Goal: Task Accomplishment & Management: Manage account settings

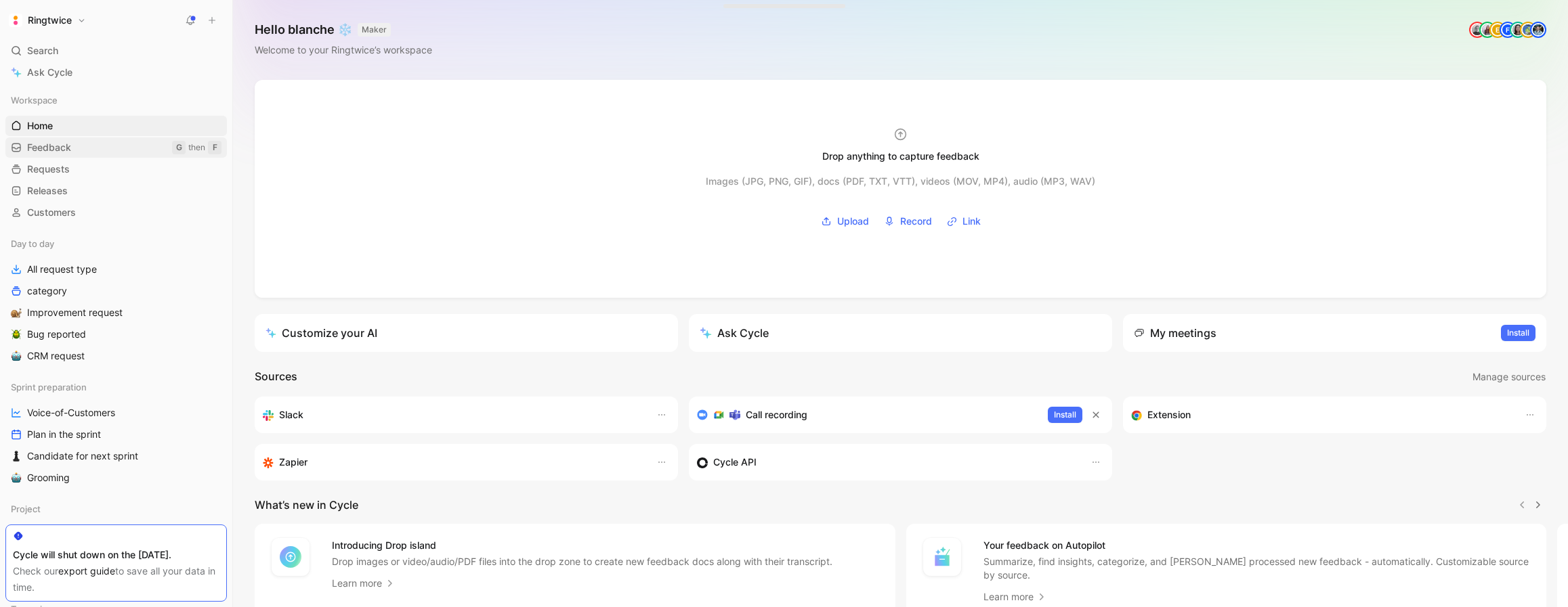
click at [141, 152] on link "Feedback G then F" at bounding box center [116, 147] width 221 height 20
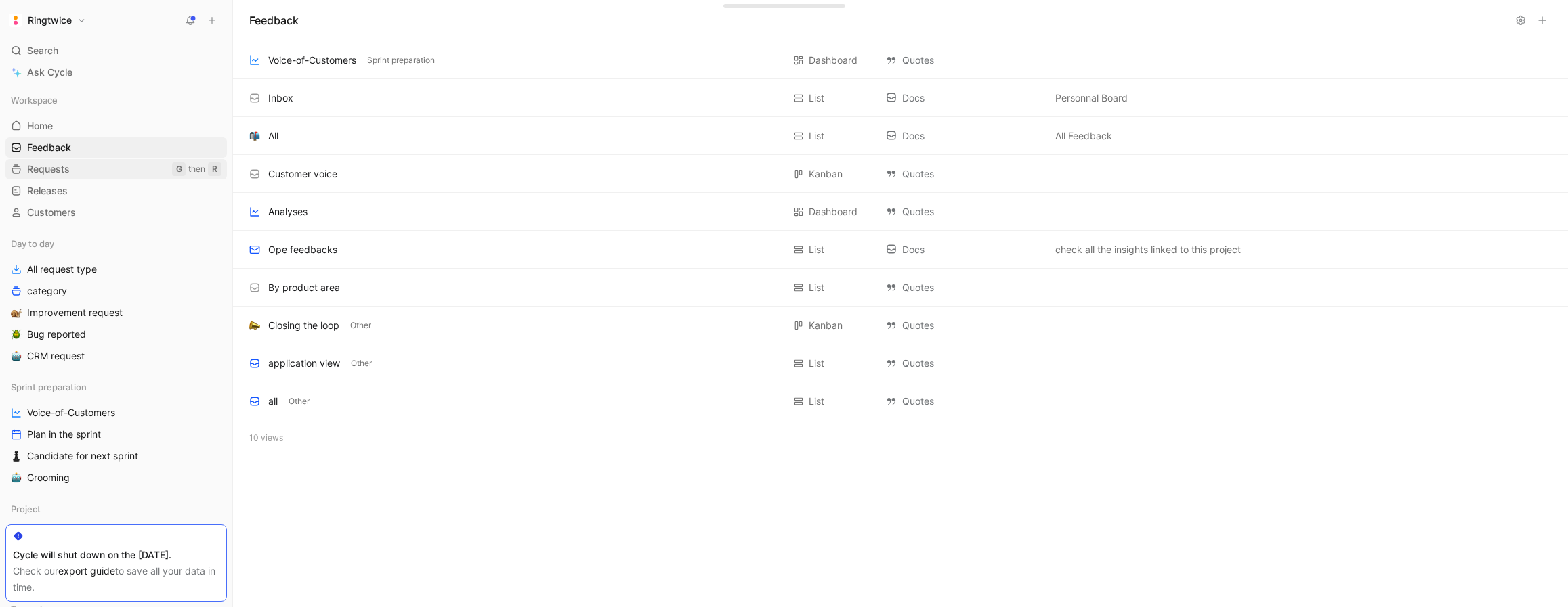
click at [137, 170] on link "Requests G then R" at bounding box center [116, 169] width 221 height 20
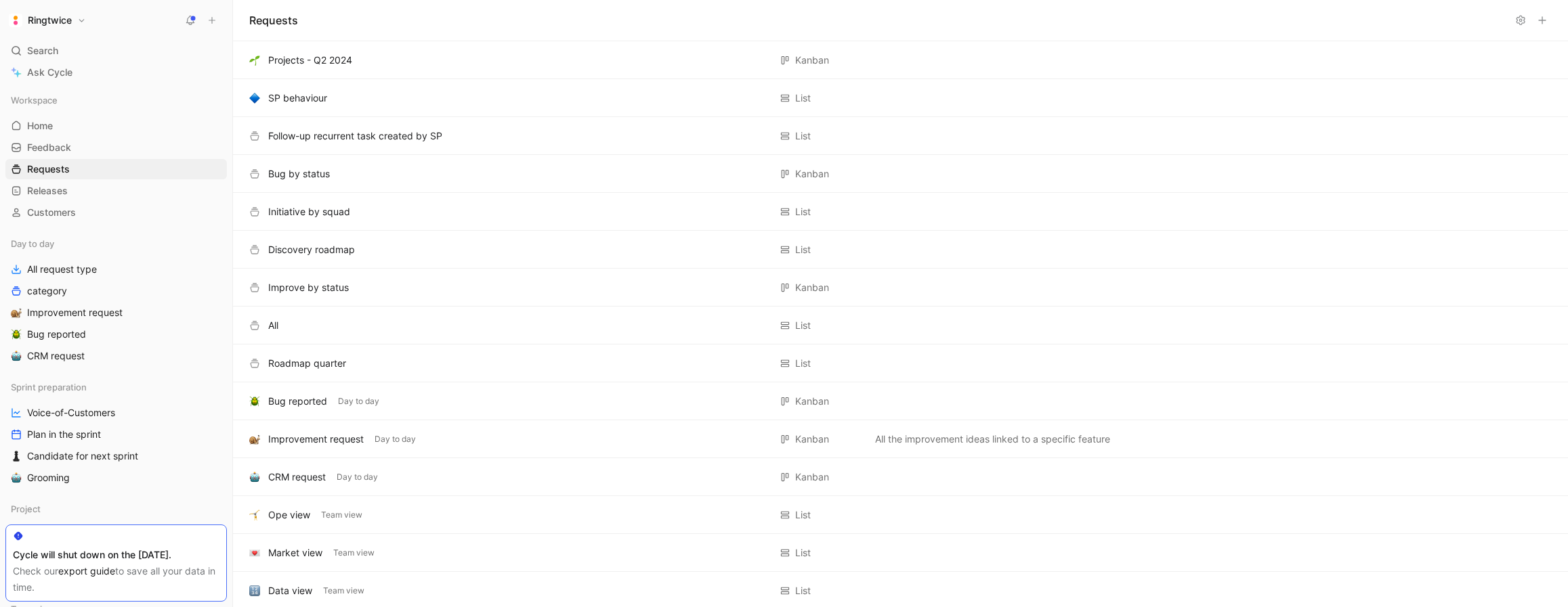
click at [25, 22] on button "Ringtwice" at bounding box center [47, 20] width 84 height 19
click at [75, 145] on div "Workspace settings G then S" at bounding box center [92, 139] width 167 height 21
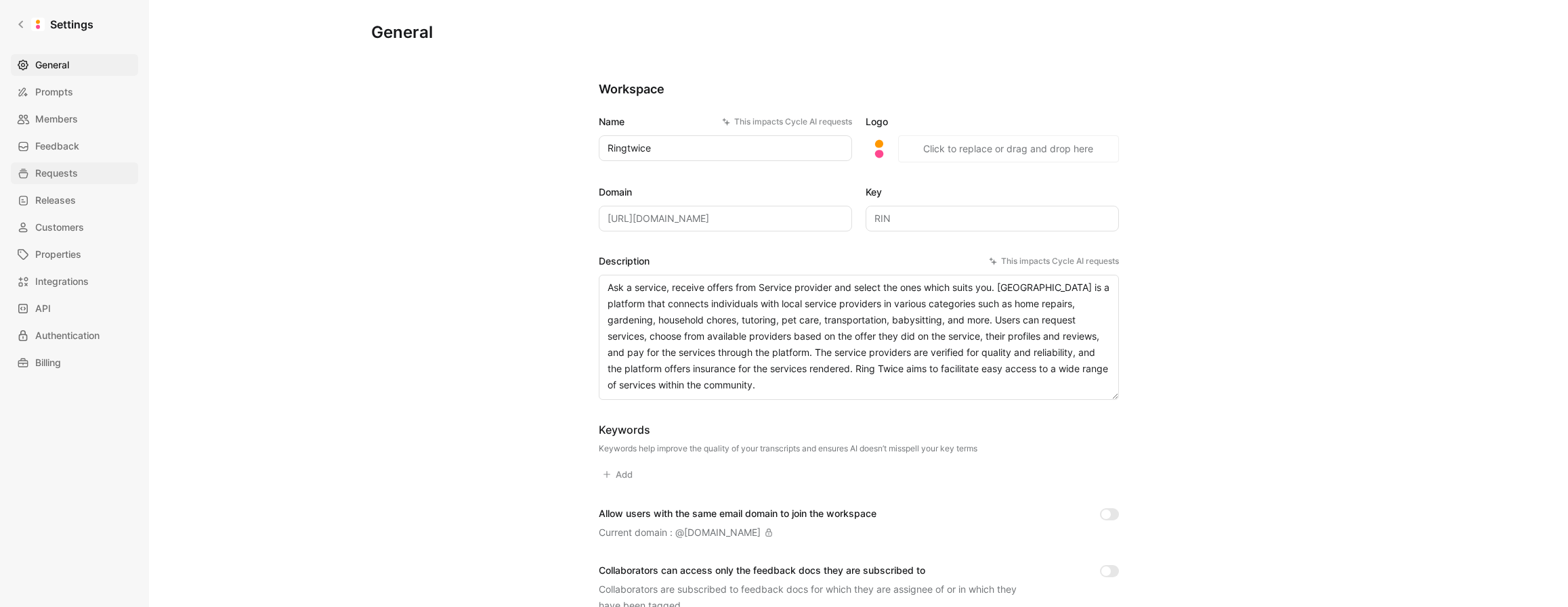
click at [73, 180] on span "Requests" at bounding box center [56, 173] width 43 height 16
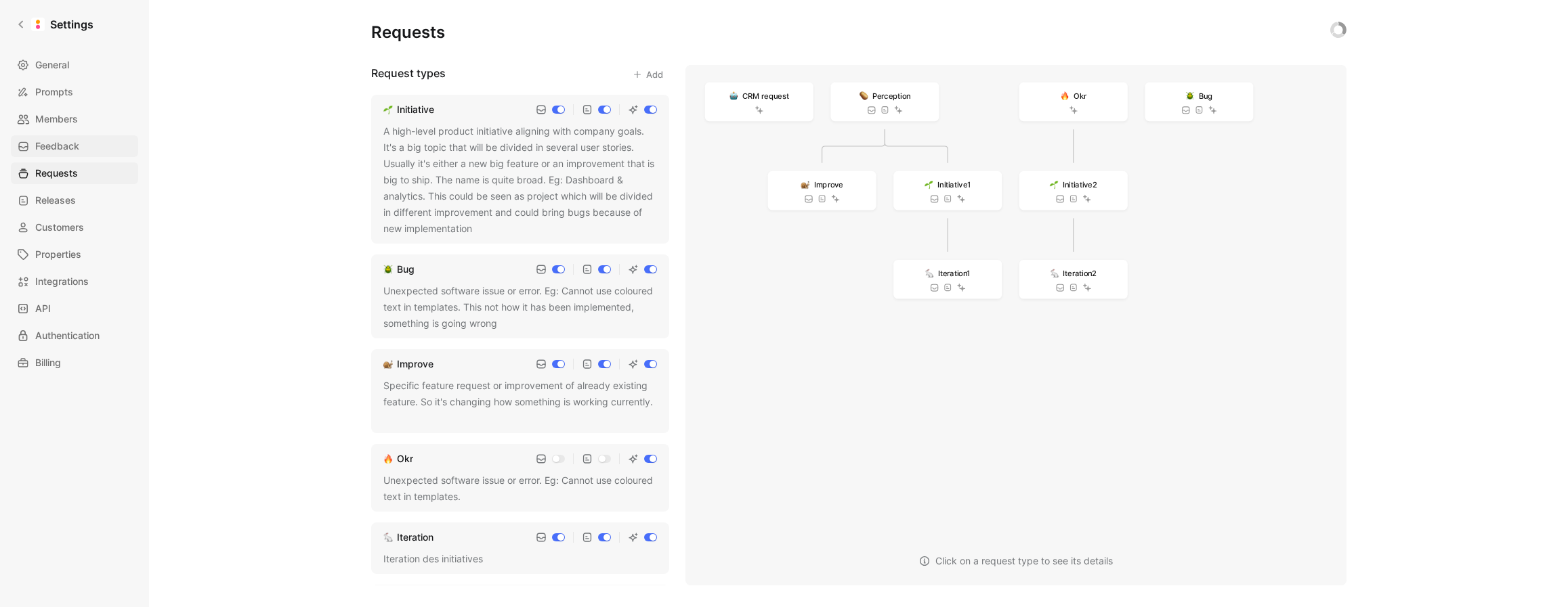
click at [79, 148] on link "Feedback" at bounding box center [75, 146] width 128 height 21
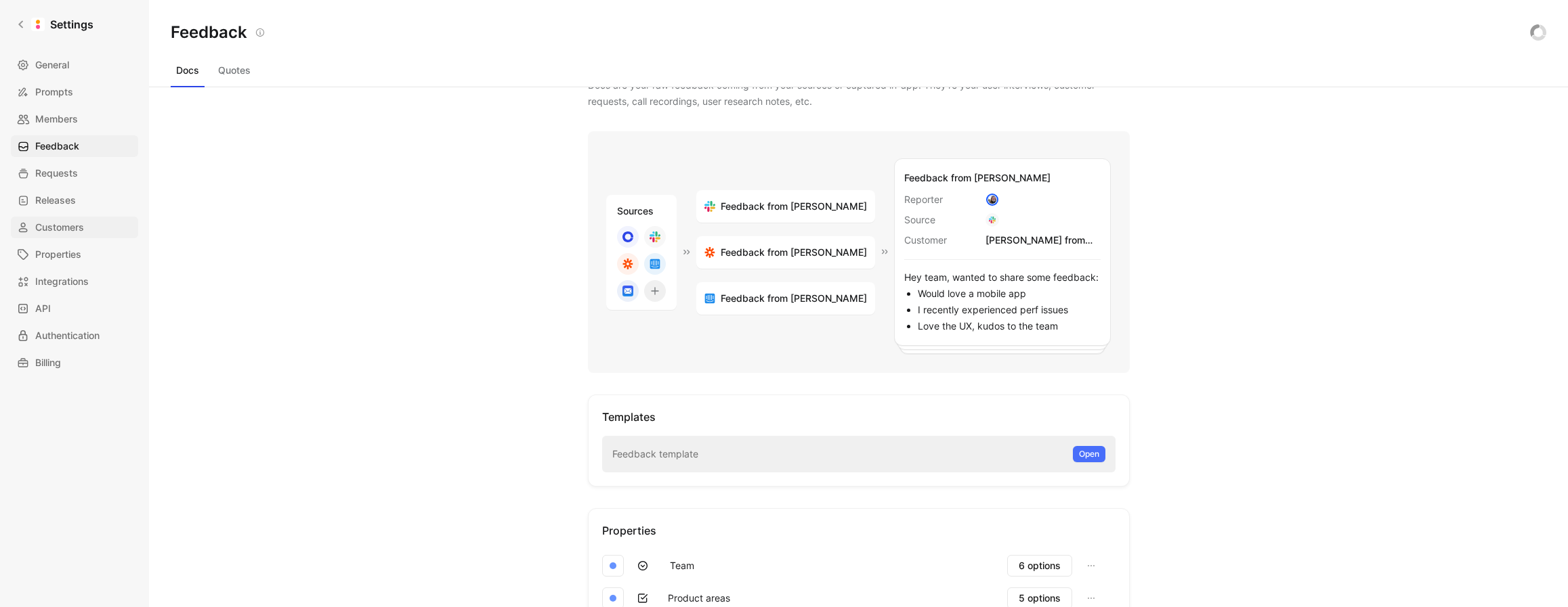
scroll to position [51, 0]
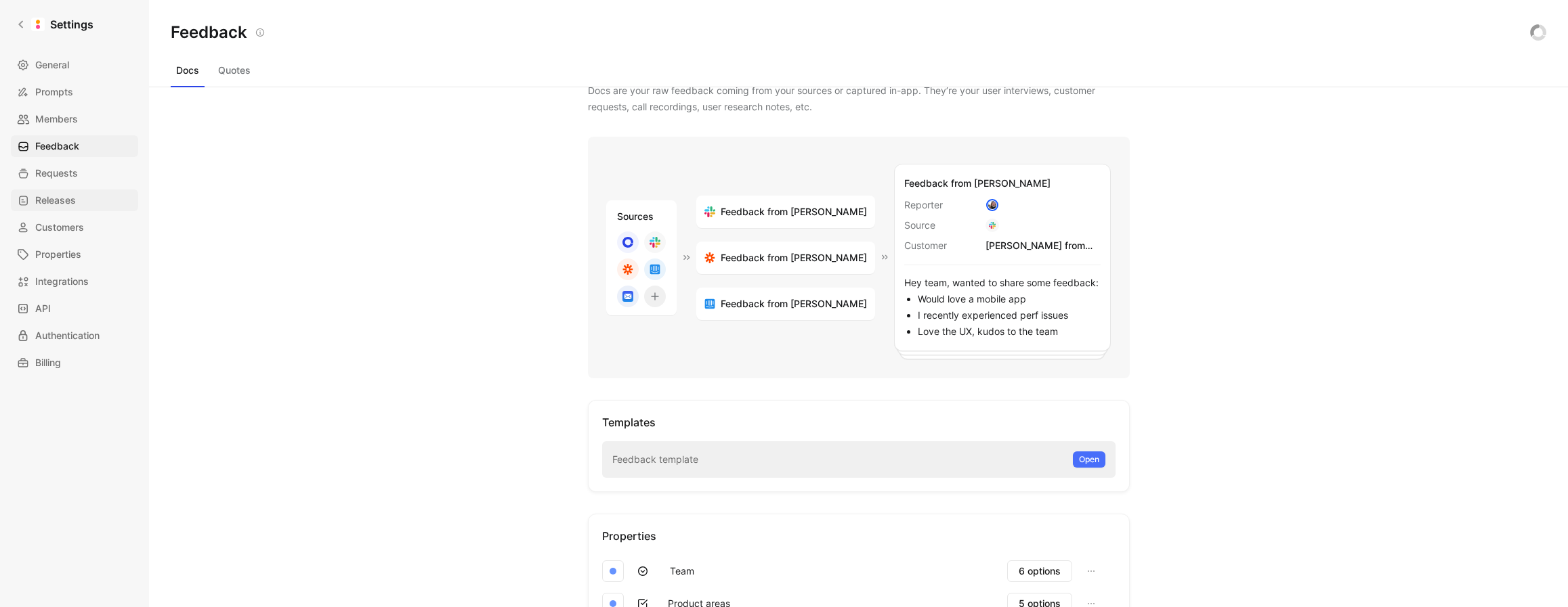
click at [61, 198] on span "Releases" at bounding box center [55, 200] width 41 height 16
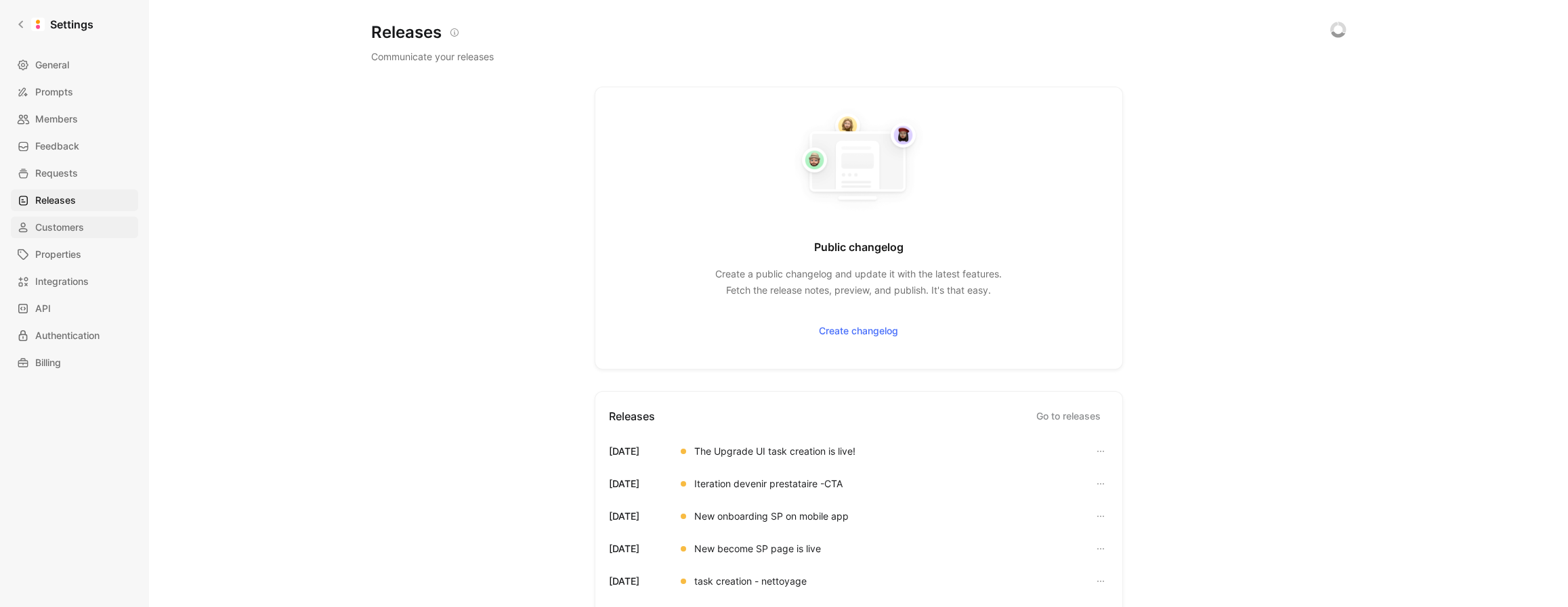
click at [67, 223] on span "Customers" at bounding box center [59, 227] width 49 height 16
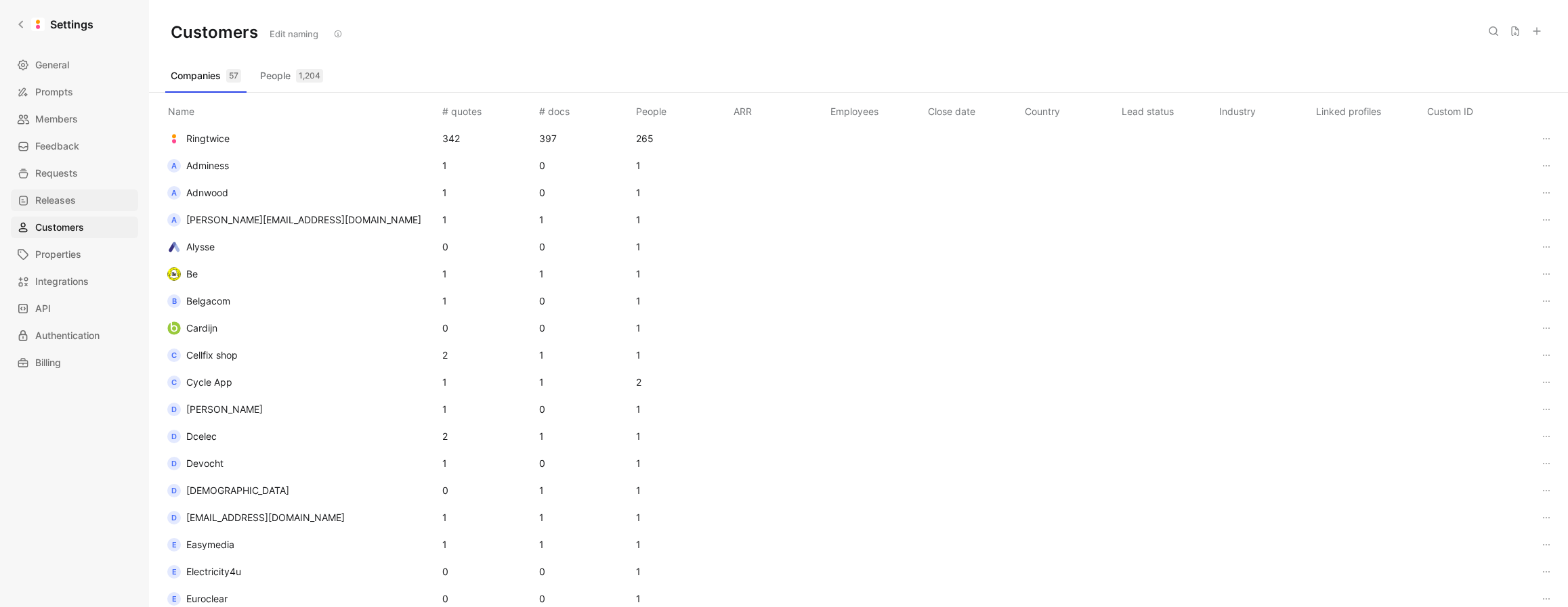
click at [61, 199] on span "Releases" at bounding box center [55, 200] width 41 height 16
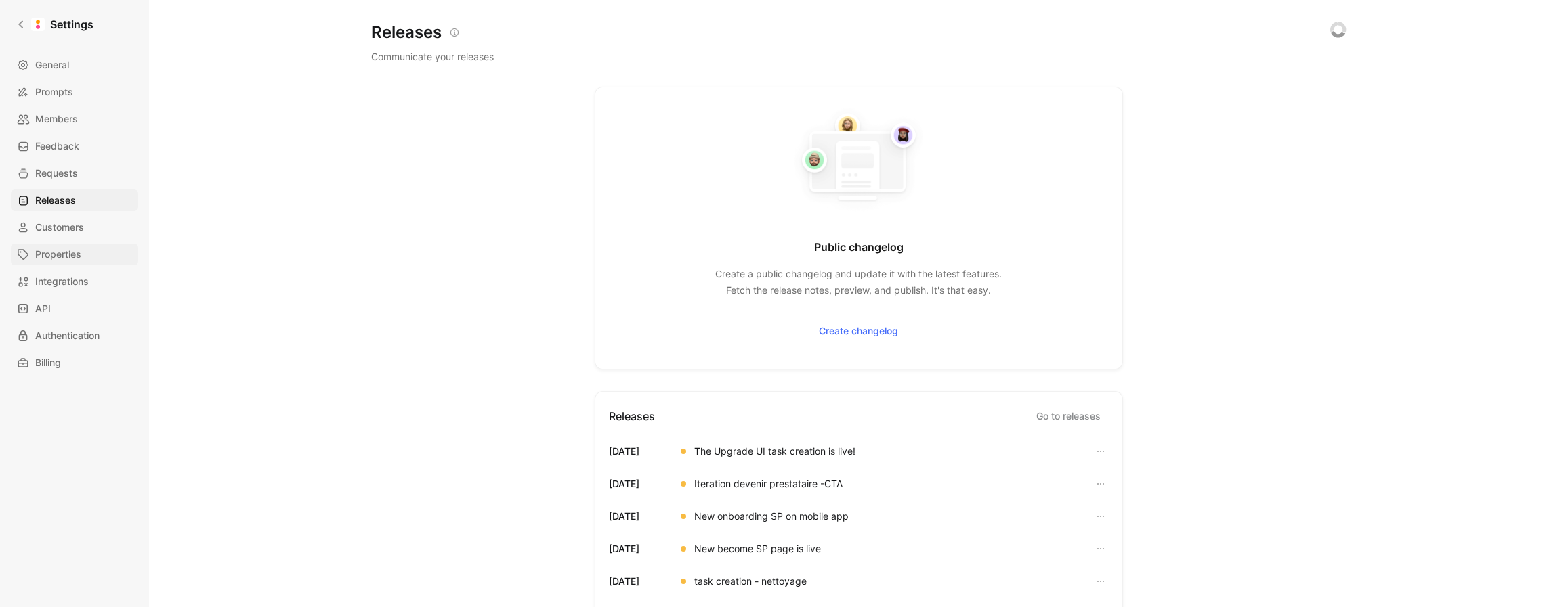
click at [66, 255] on span "Properties" at bounding box center [58, 254] width 46 height 16
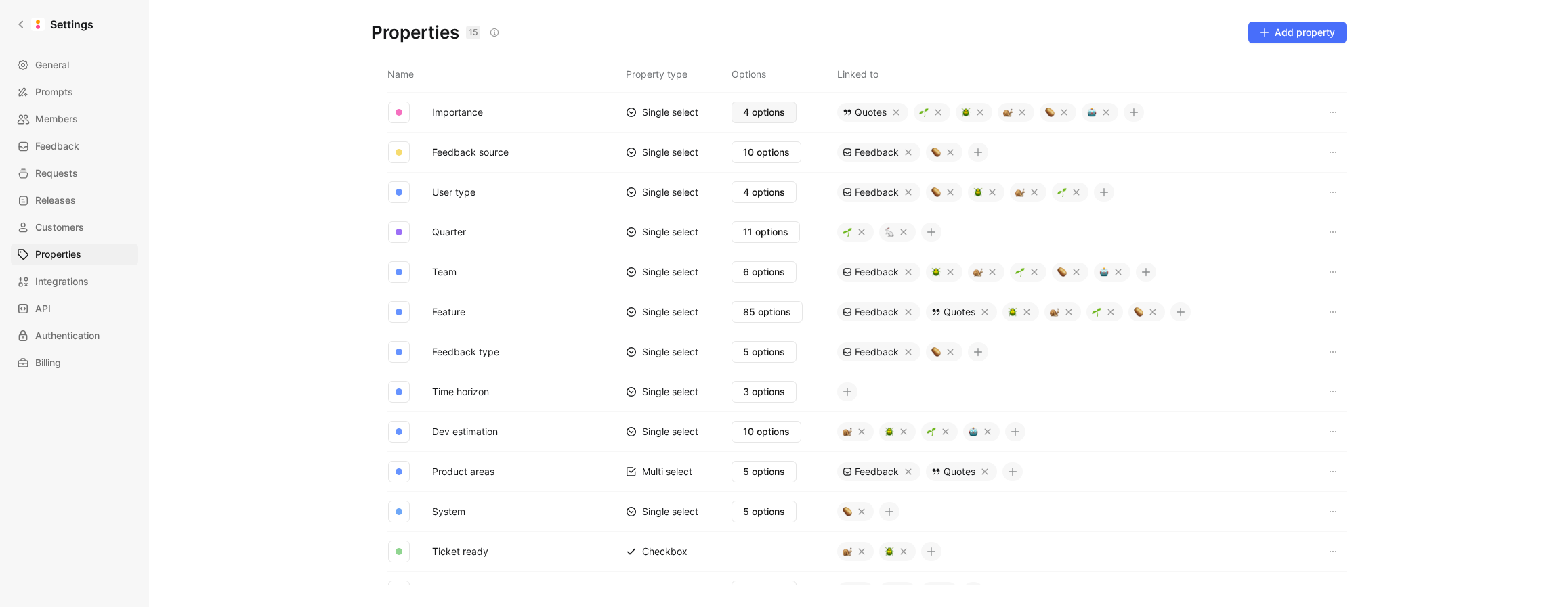
click at [752, 118] on span "4 options" at bounding box center [763, 112] width 42 height 16
drag, startPoint x: 773, startPoint y: 280, endPoint x: 767, endPoint y: 268, distance: 13.4
click at [765, 157] on span "10 options" at bounding box center [766, 152] width 47 height 16
click at [767, 232] on span "11 options" at bounding box center [765, 232] width 45 height 16
click at [760, 275] on span "6 options" at bounding box center [763, 272] width 42 height 16
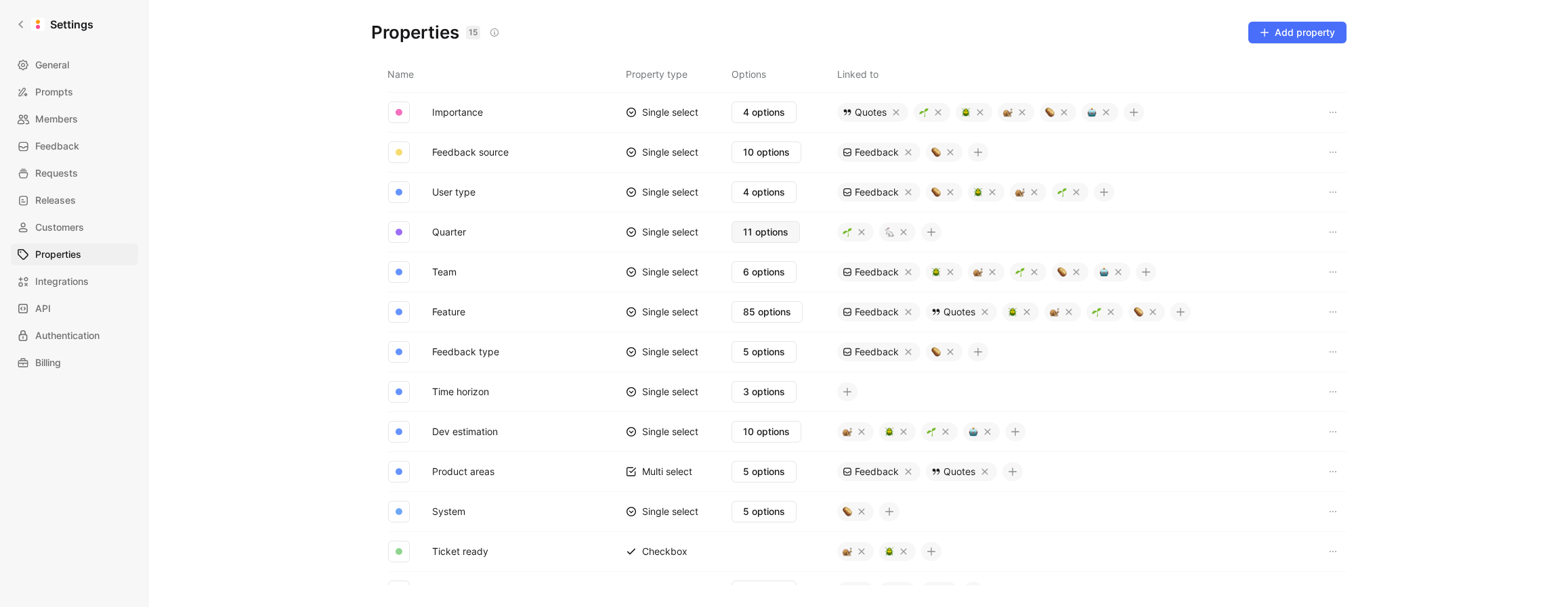
click at [773, 229] on span "11 options" at bounding box center [765, 232] width 45 height 16
drag, startPoint x: 640, startPoint y: 272, endPoint x: 703, endPoint y: 275, distance: 63.1
click at [703, 275] on td "Single select" at bounding box center [679, 272] width 106 height 40
drag, startPoint x: 662, startPoint y: 312, endPoint x: 687, endPoint y: 312, distance: 25.0
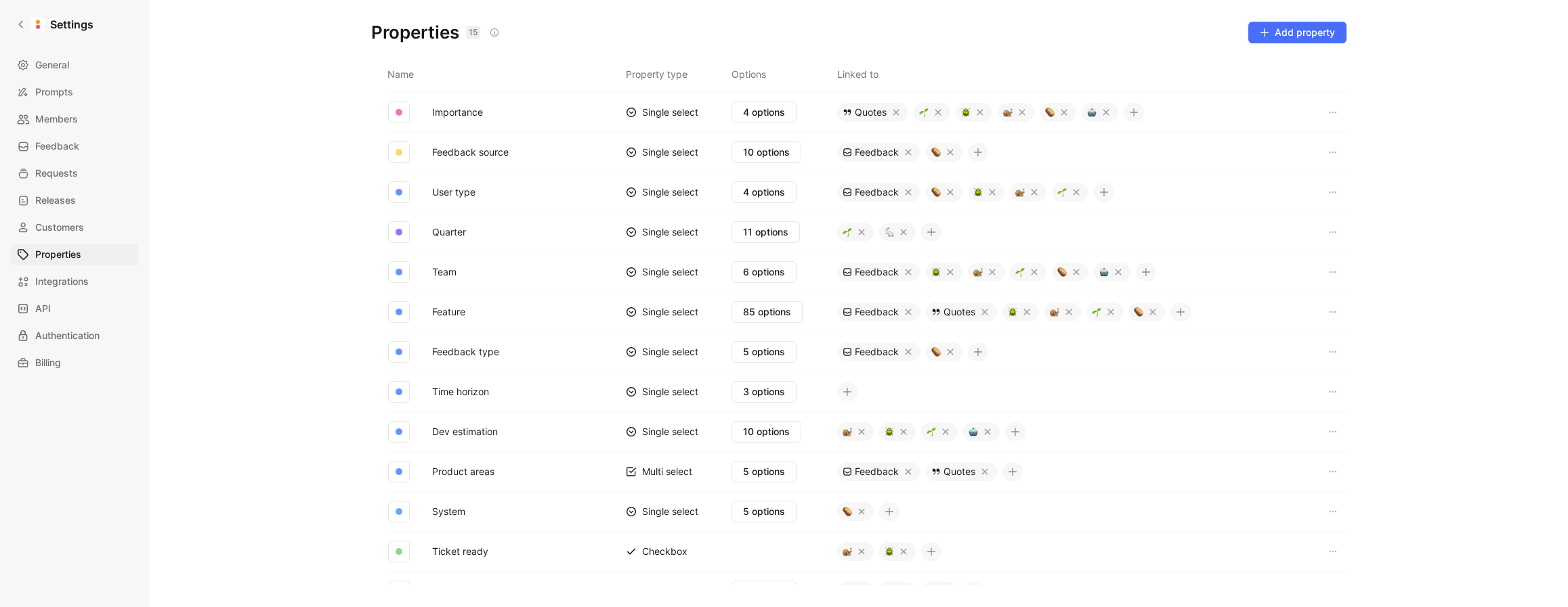
click at [687, 312] on div "Single select" at bounding box center [662, 312] width 72 height 14
drag, startPoint x: 687, startPoint y: 312, endPoint x: 652, endPoint y: 346, distance: 48.8
click at [687, 312] on div "Single select" at bounding box center [662, 312] width 72 height 14
drag, startPoint x: 641, startPoint y: 354, endPoint x: 675, endPoint y: 353, distance: 34.0
click at [675, 353] on div "Single select" at bounding box center [662, 352] width 72 height 14
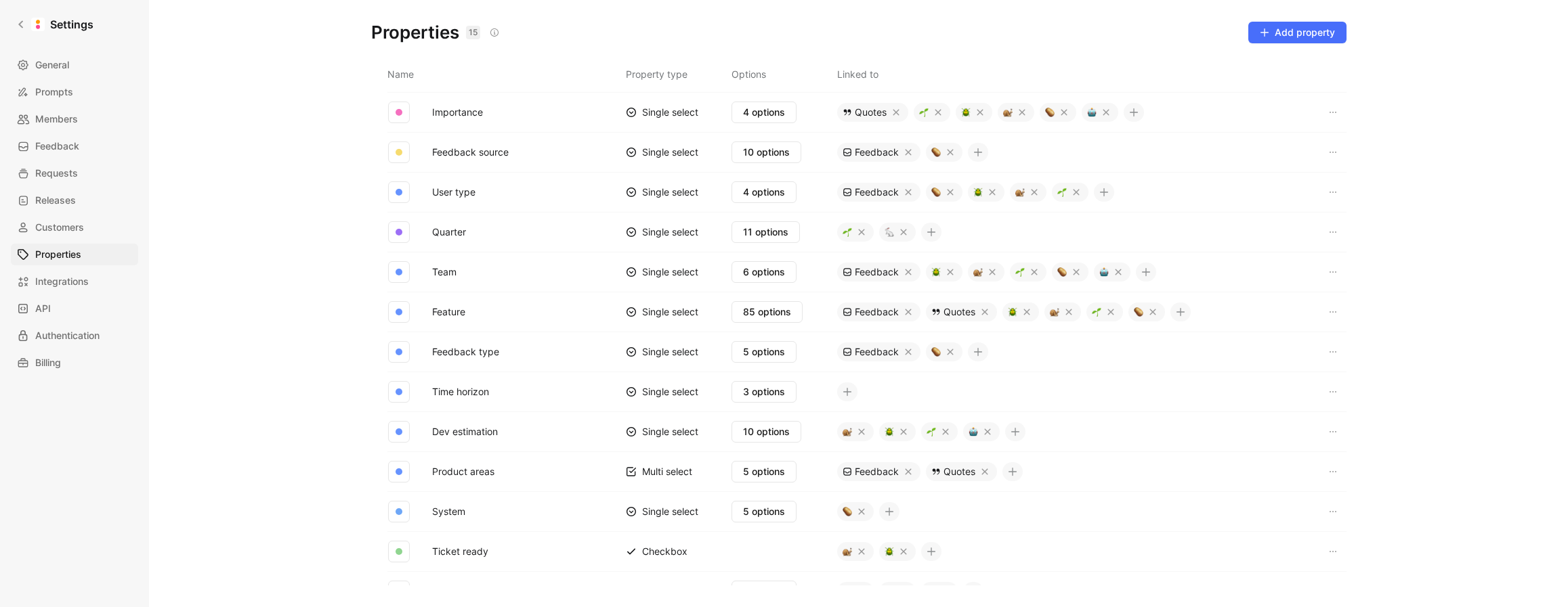
click at [680, 354] on div "Single select" at bounding box center [662, 352] width 72 height 14
drag, startPoint x: 680, startPoint y: 354, endPoint x: 683, endPoint y: 392, distance: 38.1
click at [680, 354] on div "Single select" at bounding box center [662, 352] width 72 height 14
click at [680, 401] on td "Single select" at bounding box center [679, 392] width 106 height 40
click at [683, 394] on div "Single select" at bounding box center [662, 392] width 72 height 14
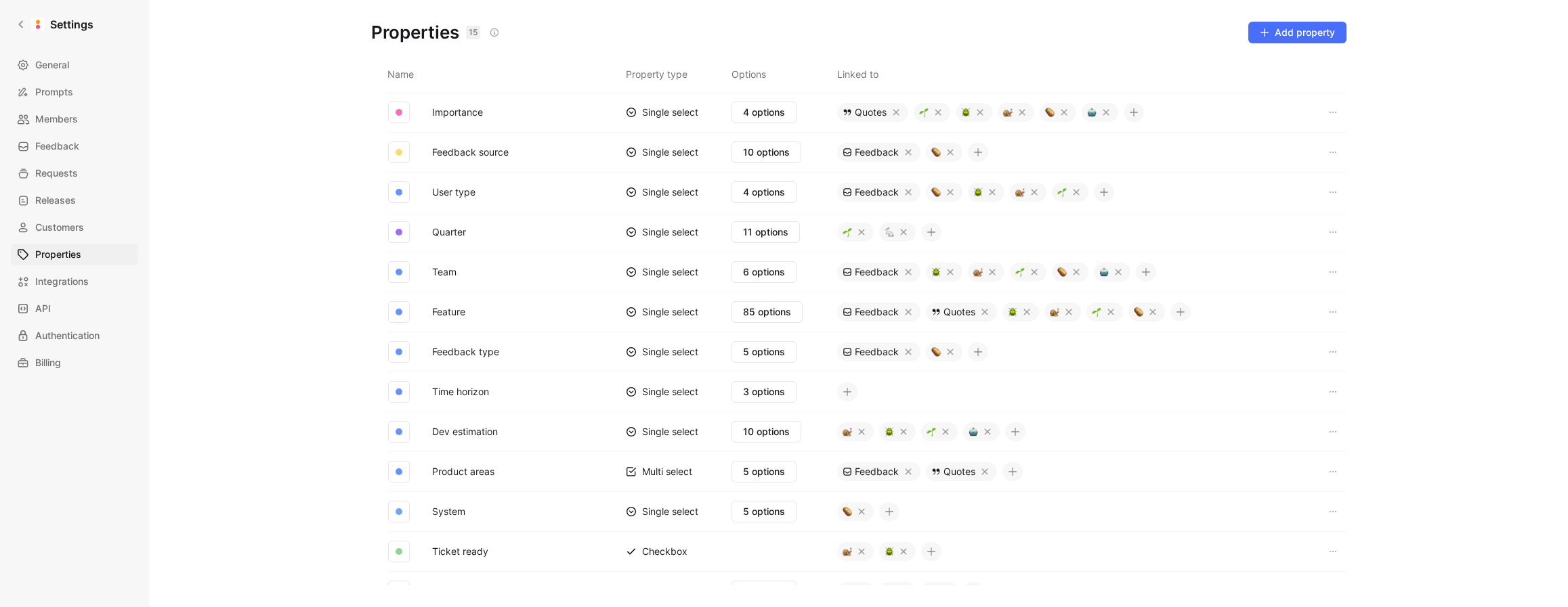
click at [686, 393] on div "Single select" at bounding box center [662, 392] width 72 height 14
click at [750, 394] on span "3 options" at bounding box center [763, 392] width 42 height 16
click at [686, 435] on div "Single select" at bounding box center [662, 432] width 72 height 14
drag, startPoint x: 686, startPoint y: 435, endPoint x: 707, endPoint y: 432, distance: 21.2
click at [686, 434] on div "Single select" at bounding box center [662, 432] width 72 height 14
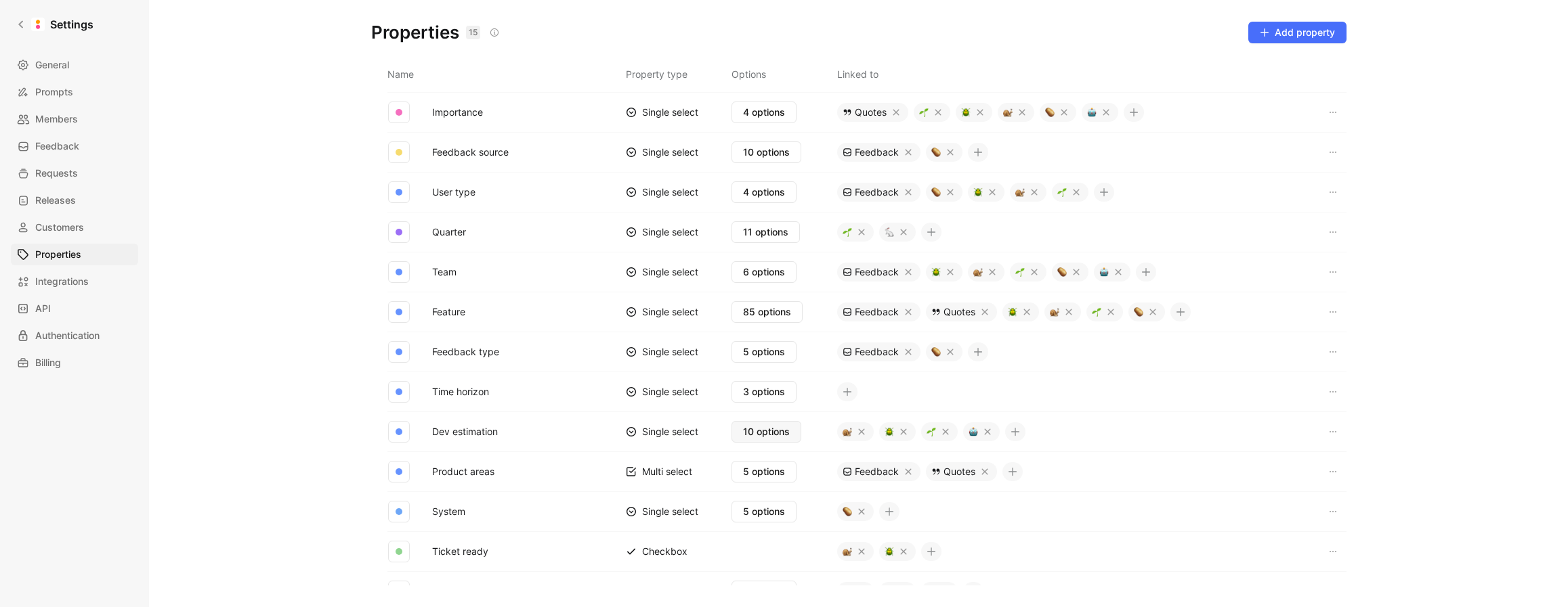
click at [782, 431] on span "10 options" at bounding box center [766, 432] width 47 height 16
click at [741, 472] on button "5 options" at bounding box center [764, 472] width 65 height 21
drag, startPoint x: 683, startPoint y: 461, endPoint x: 705, endPoint y: 482, distance: 30.4
click at [743, 513] on span "5 options" at bounding box center [763, 512] width 42 height 16
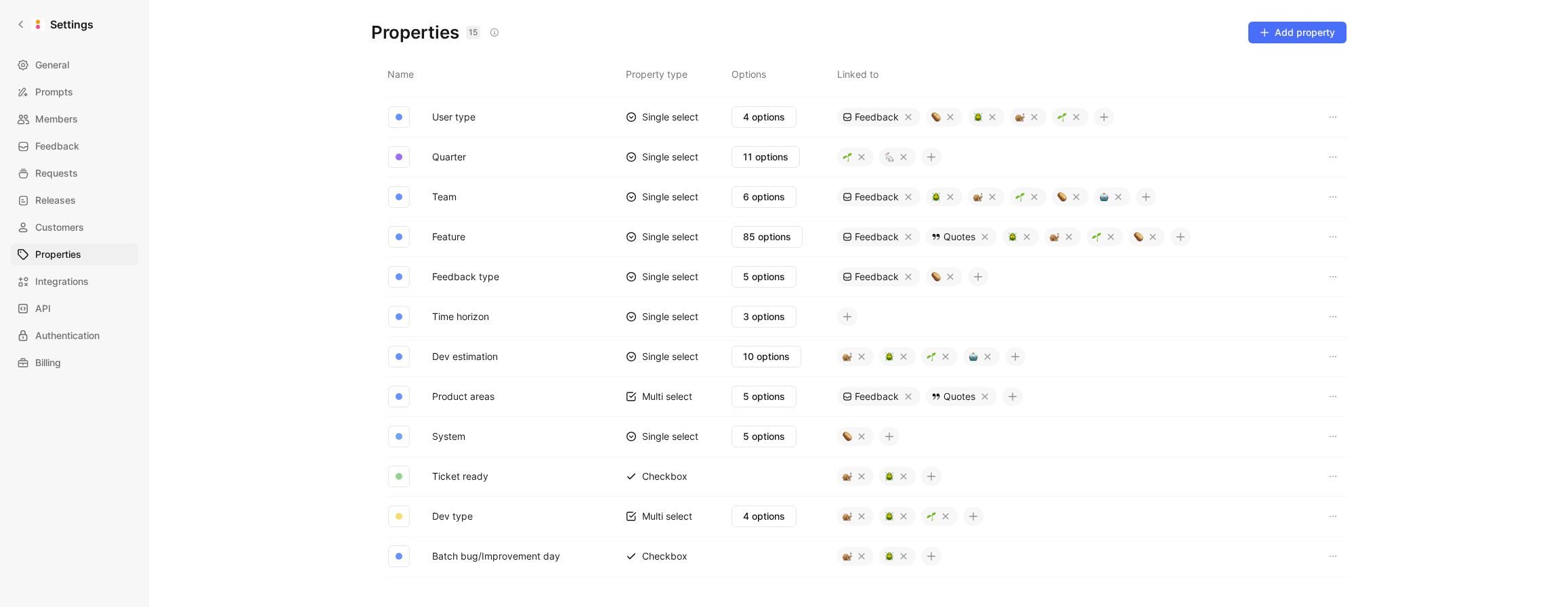
scroll to position [164, 0]
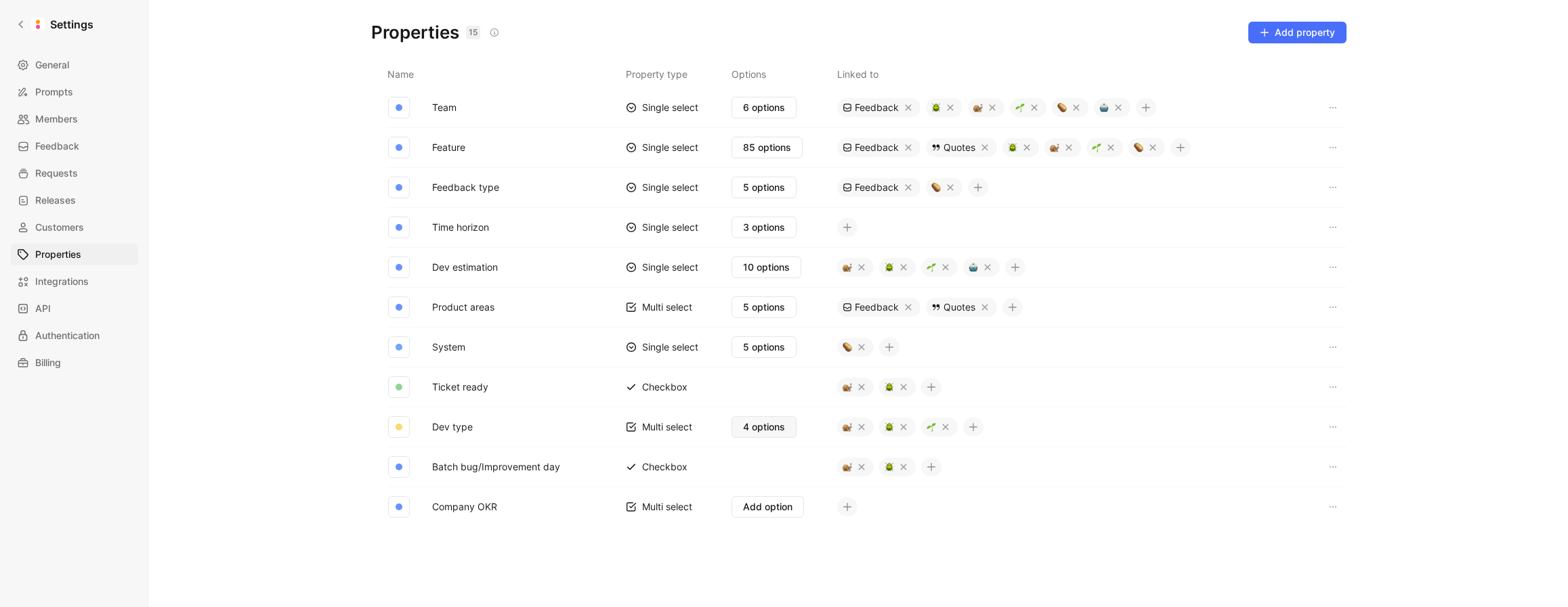
click at [760, 430] on span "4 options" at bounding box center [763, 427] width 42 height 16
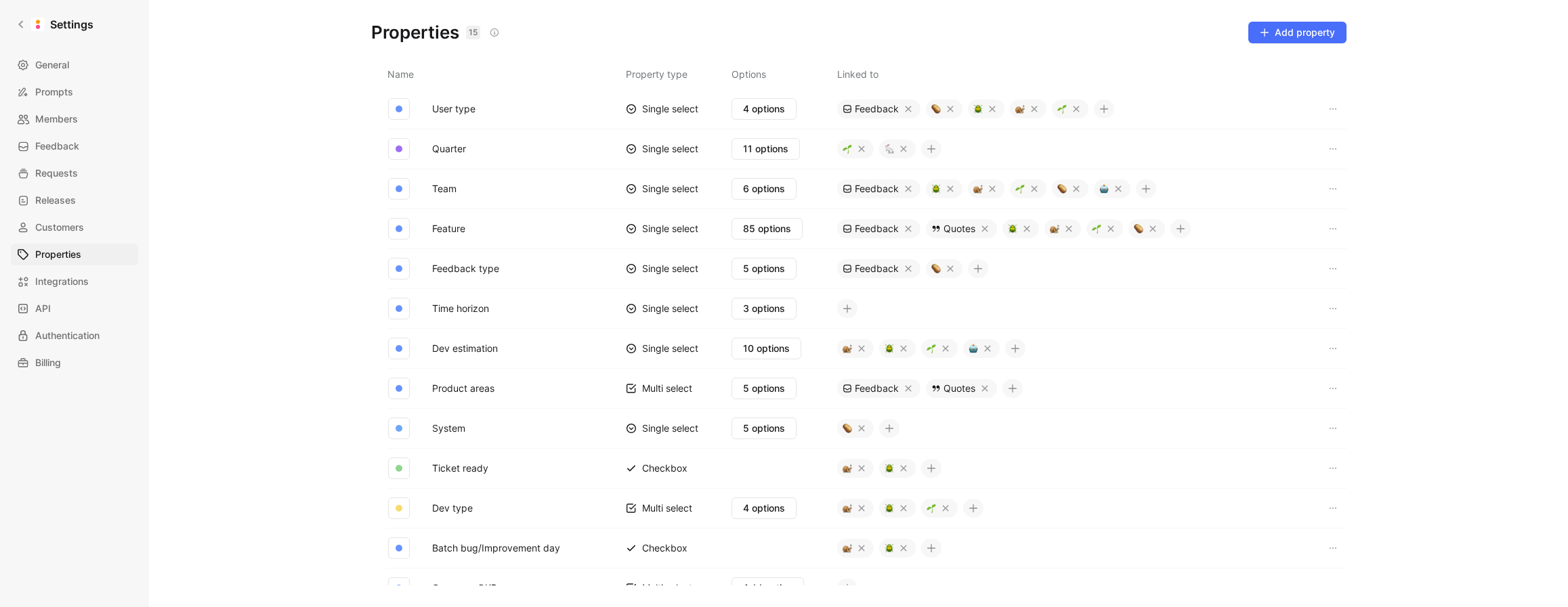
scroll to position [0, 0]
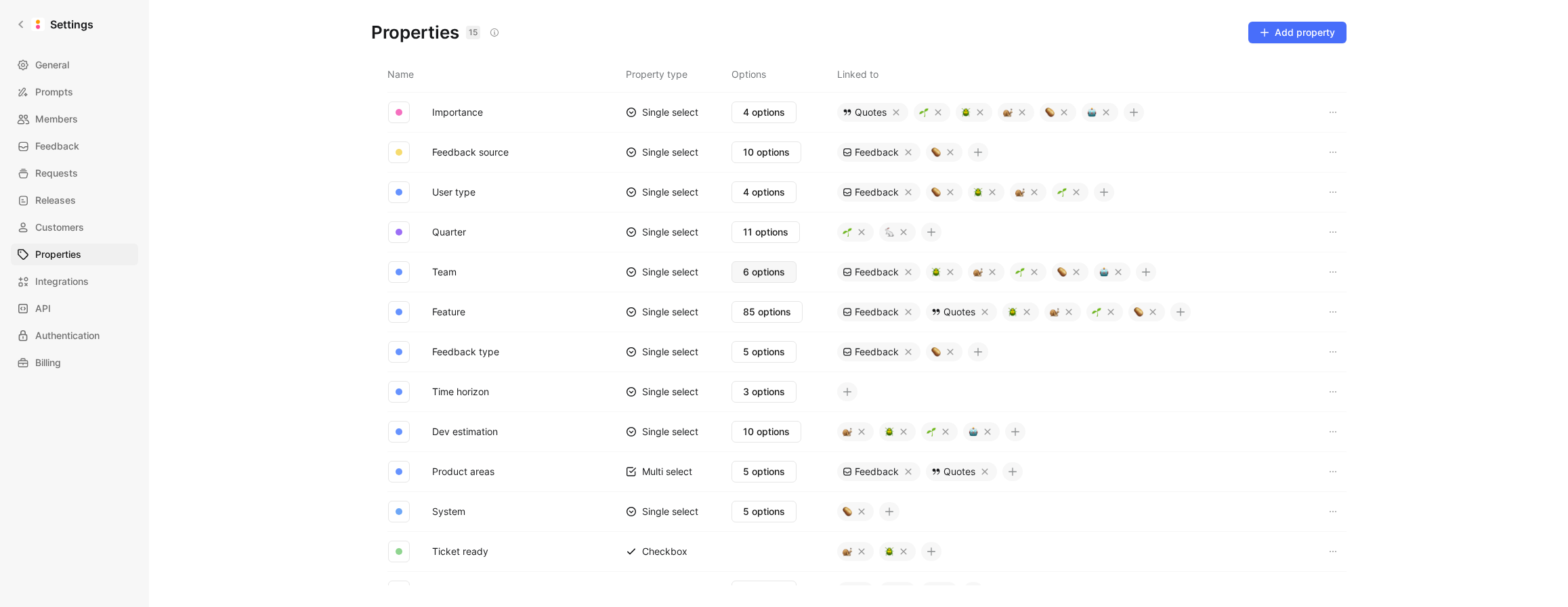
click at [753, 264] on span "6 options" at bounding box center [763, 272] width 42 height 16
click at [77, 88] on link "Prompts" at bounding box center [75, 91] width 128 height 21
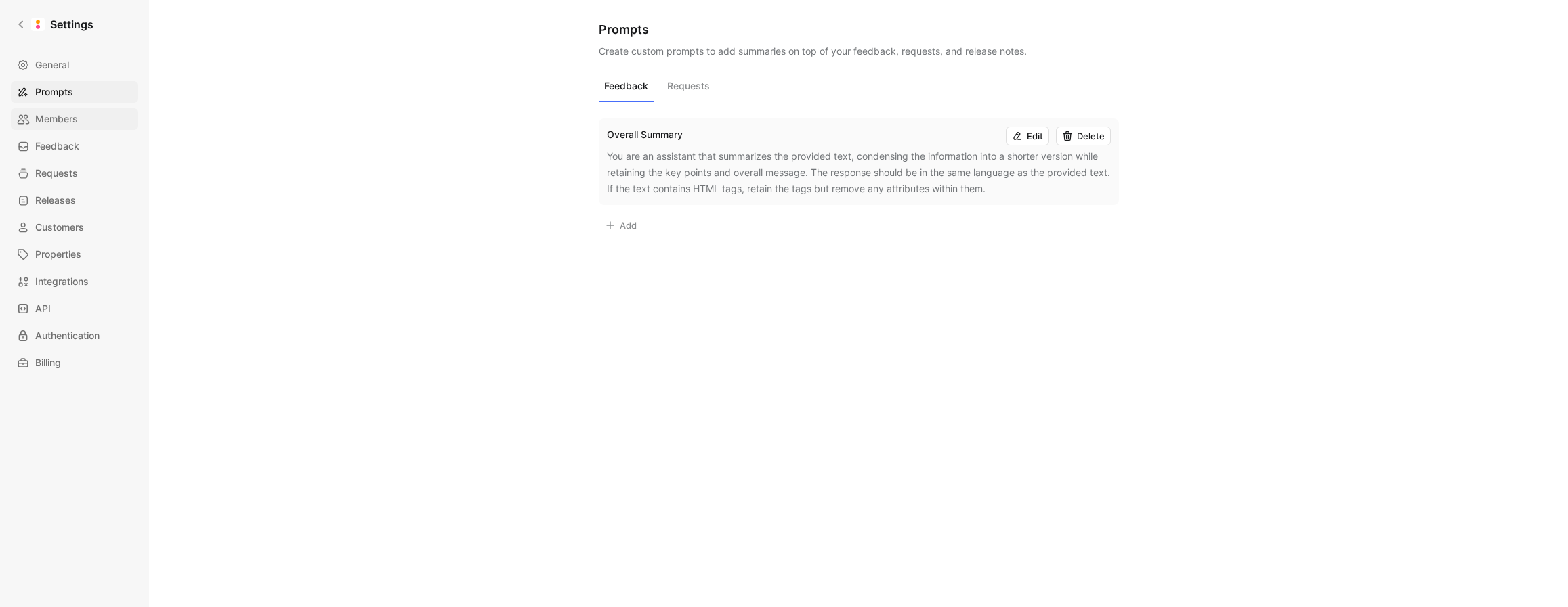
click at [69, 116] on span "Members" at bounding box center [56, 118] width 43 height 16
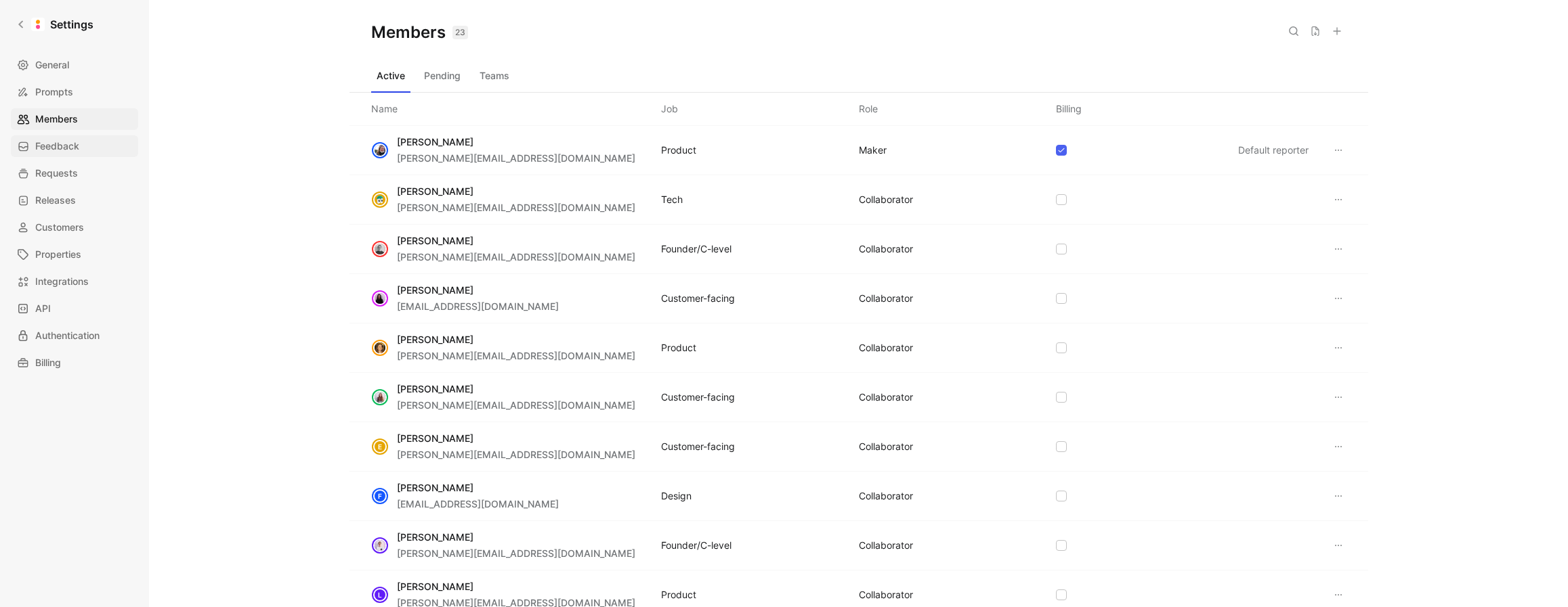
click at [71, 146] on span "Feedback" at bounding box center [57, 146] width 44 height 16
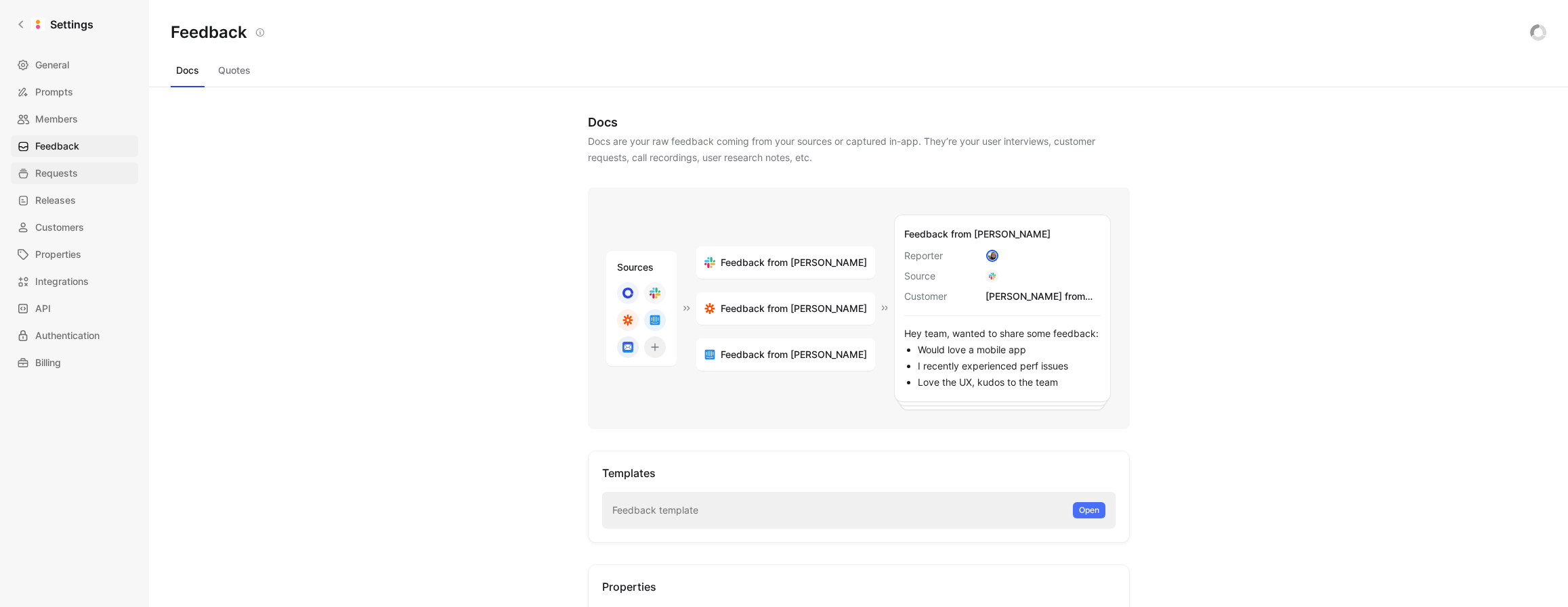
click at [71, 170] on span "Requests" at bounding box center [56, 173] width 43 height 16
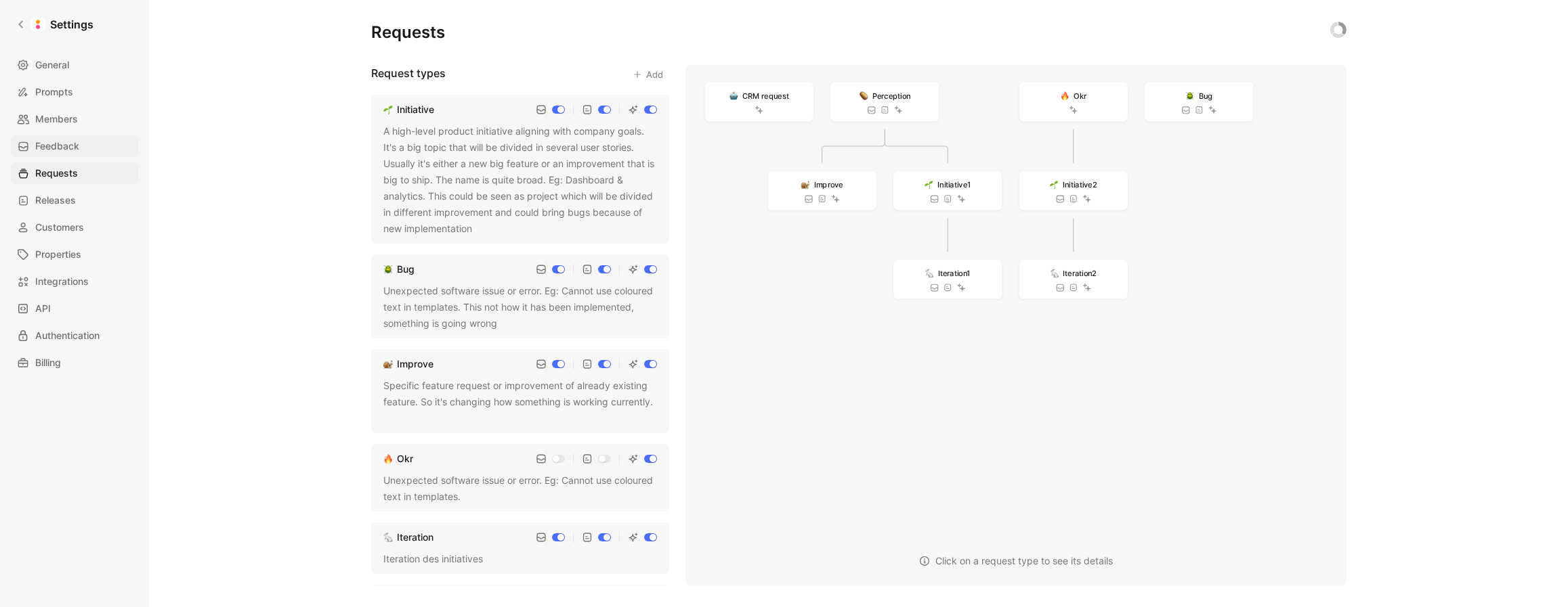
click at [74, 150] on span "Feedback" at bounding box center [57, 146] width 44 height 16
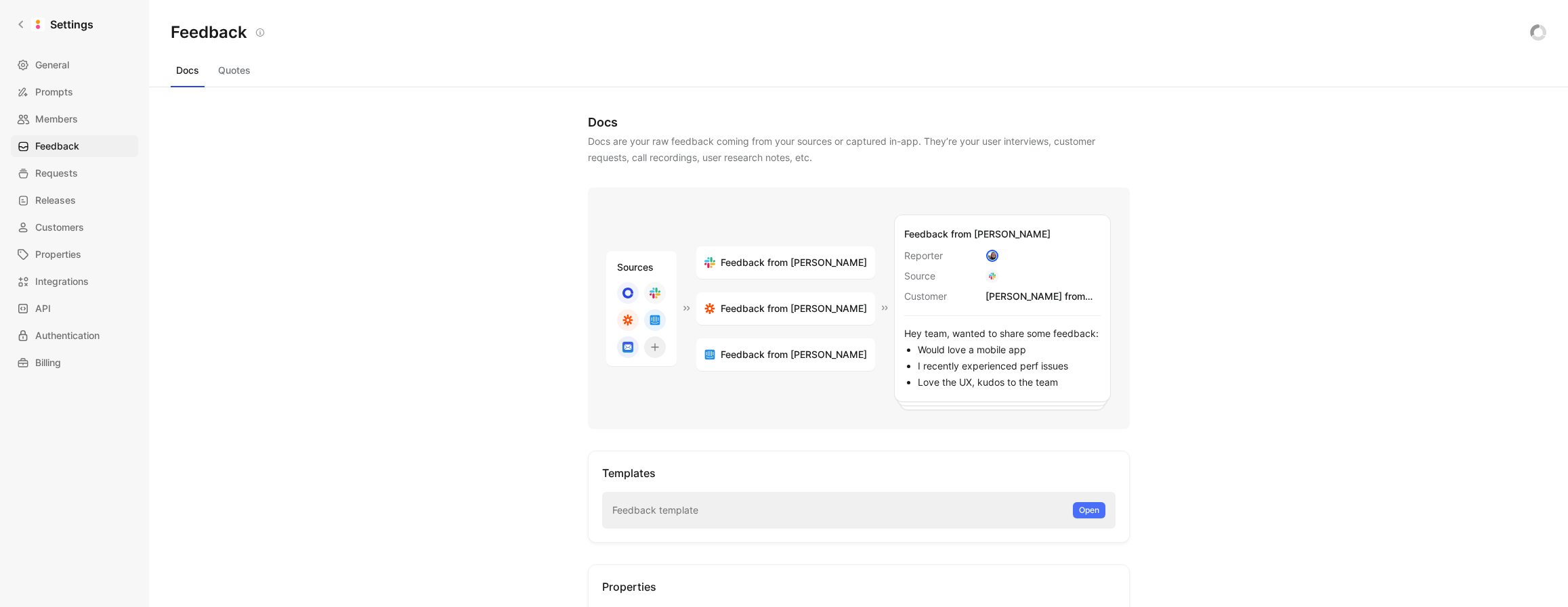
scroll to position [329, 0]
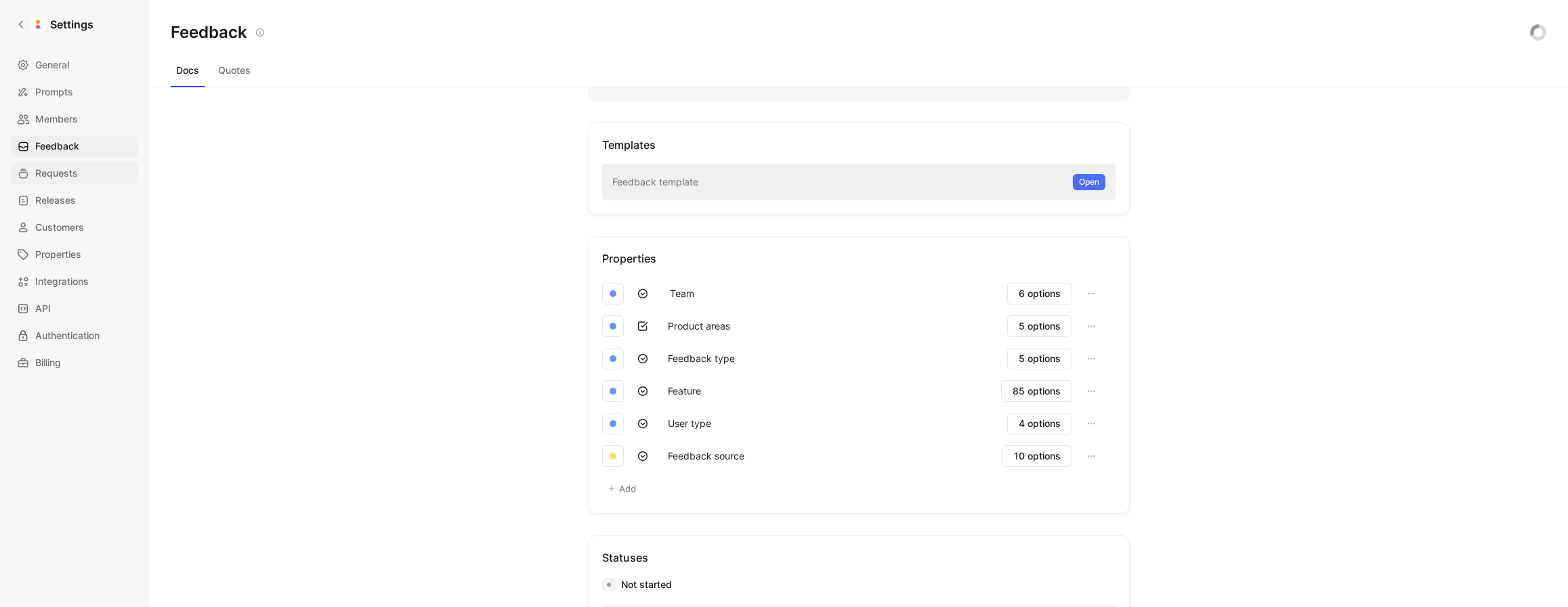
click at [78, 180] on link "Requests" at bounding box center [75, 173] width 128 height 21
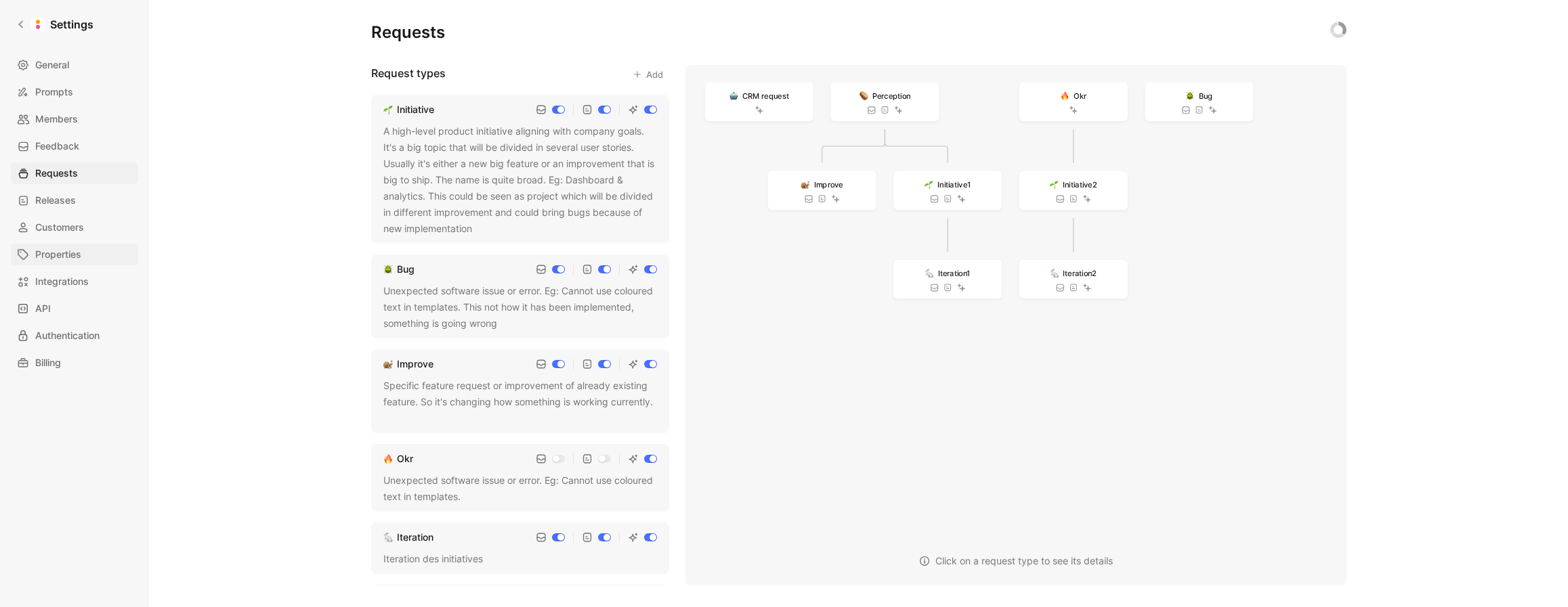
click at [76, 261] on span "Properties" at bounding box center [58, 254] width 46 height 16
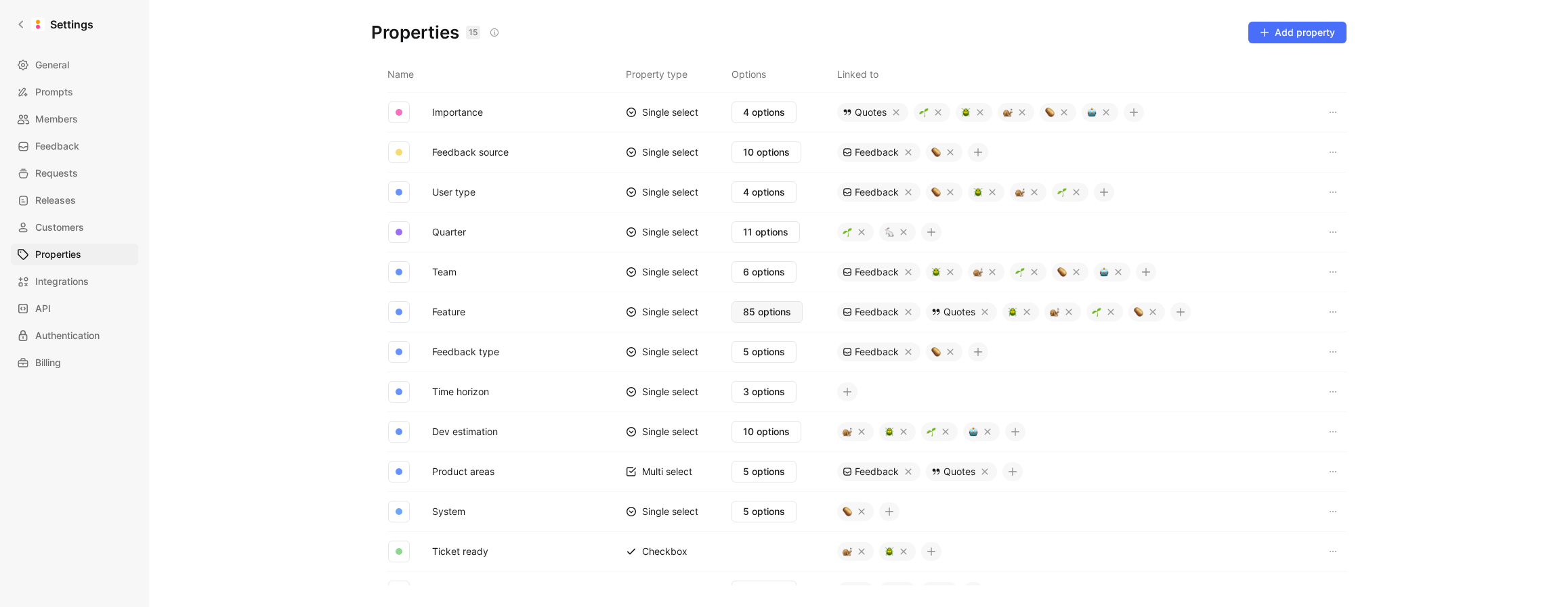
click at [745, 309] on span "85 options" at bounding box center [767, 312] width 48 height 16
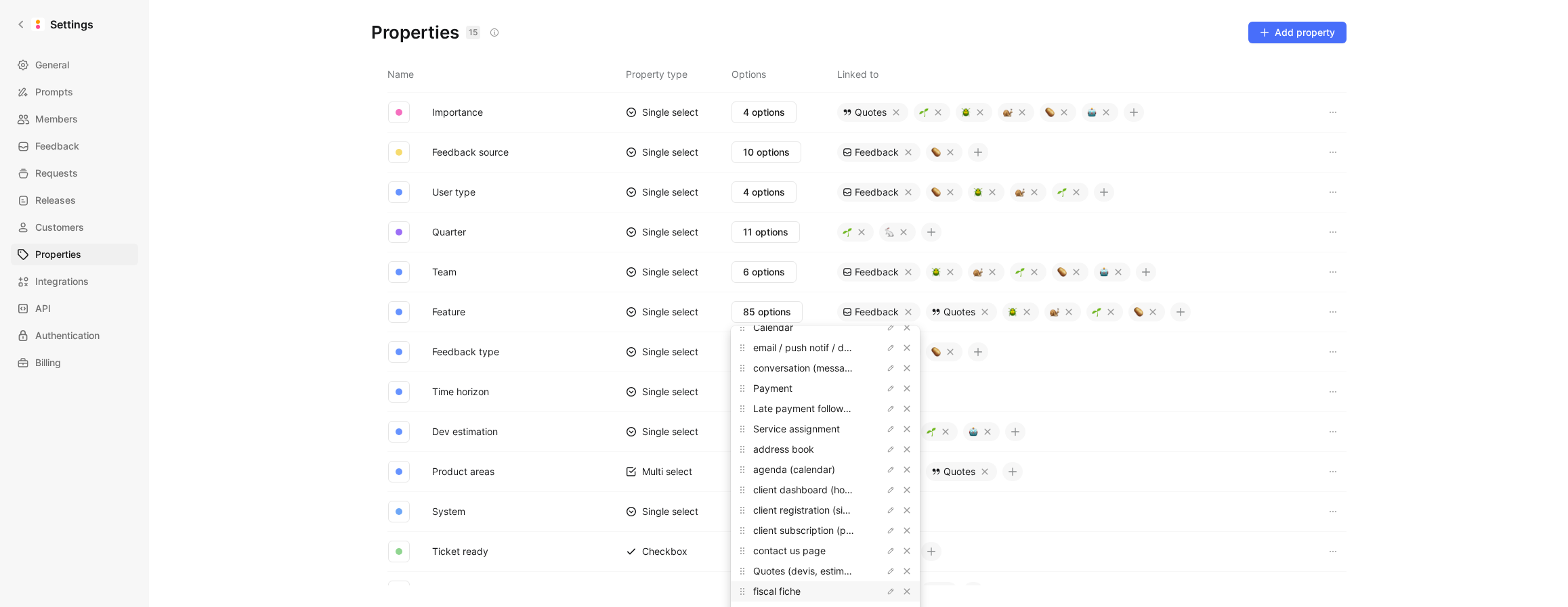
scroll to position [343, 0]
click at [832, 390] on span "client registration (signup, account, subscription)" at bounding box center [861, 389] width 216 height 12
click at [884, 390] on button "button" at bounding box center [891, 389] width 14 height 14
drag, startPoint x: 832, startPoint y: 390, endPoint x: 736, endPoint y: 389, distance: 96.0
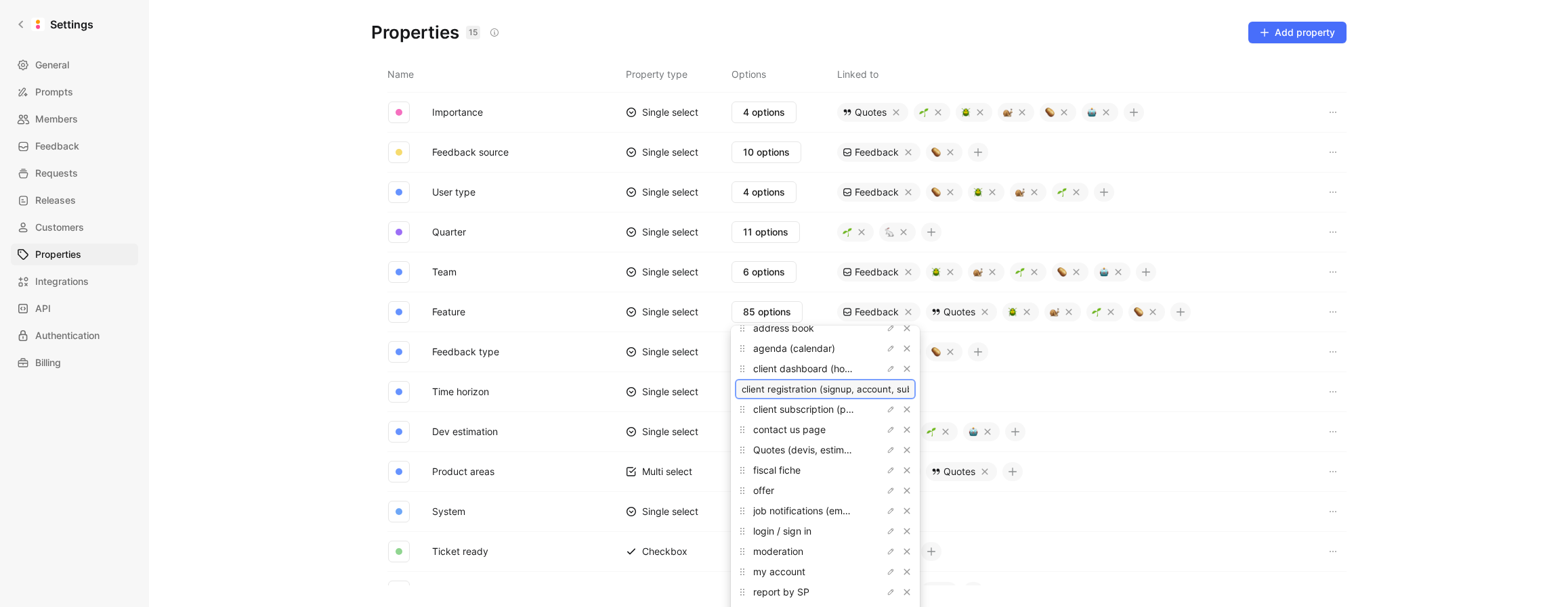
click at [735, 389] on div "client registration (signup, account, subscription)" at bounding box center [825, 389] width 181 height 20
drag, startPoint x: 785, startPoint y: 391, endPoint x: 802, endPoint y: 387, distance: 17.5
click at [785, 391] on input "client registration (signup, account, subscription)" at bounding box center [825, 389] width 167 height 11
click at [802, 375] on div "client dashboard (homepage)" at bounding box center [803, 369] width 101 height 16
click at [805, 412] on span "client subscription (plans, fees)" at bounding box center [822, 409] width 138 height 12
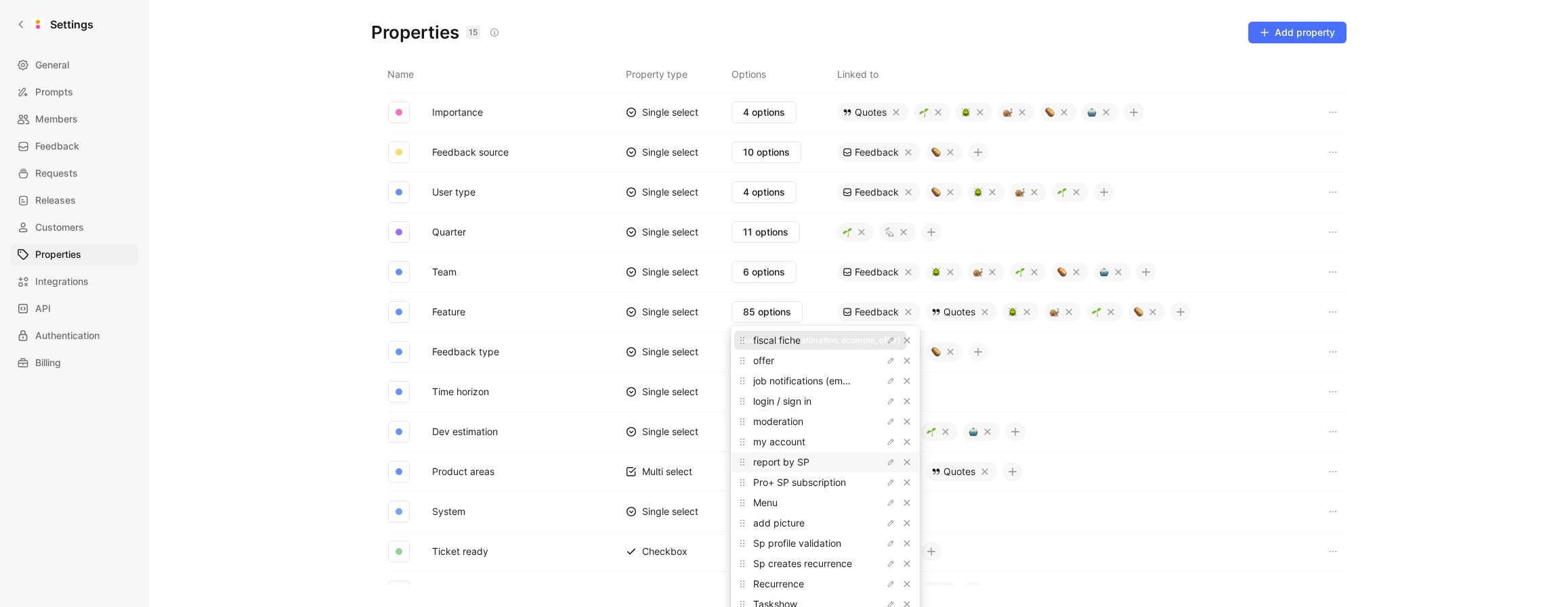
scroll to position [480, 0]
click at [799, 411] on span "moderation" at bounding box center [778, 415] width 50 height 12
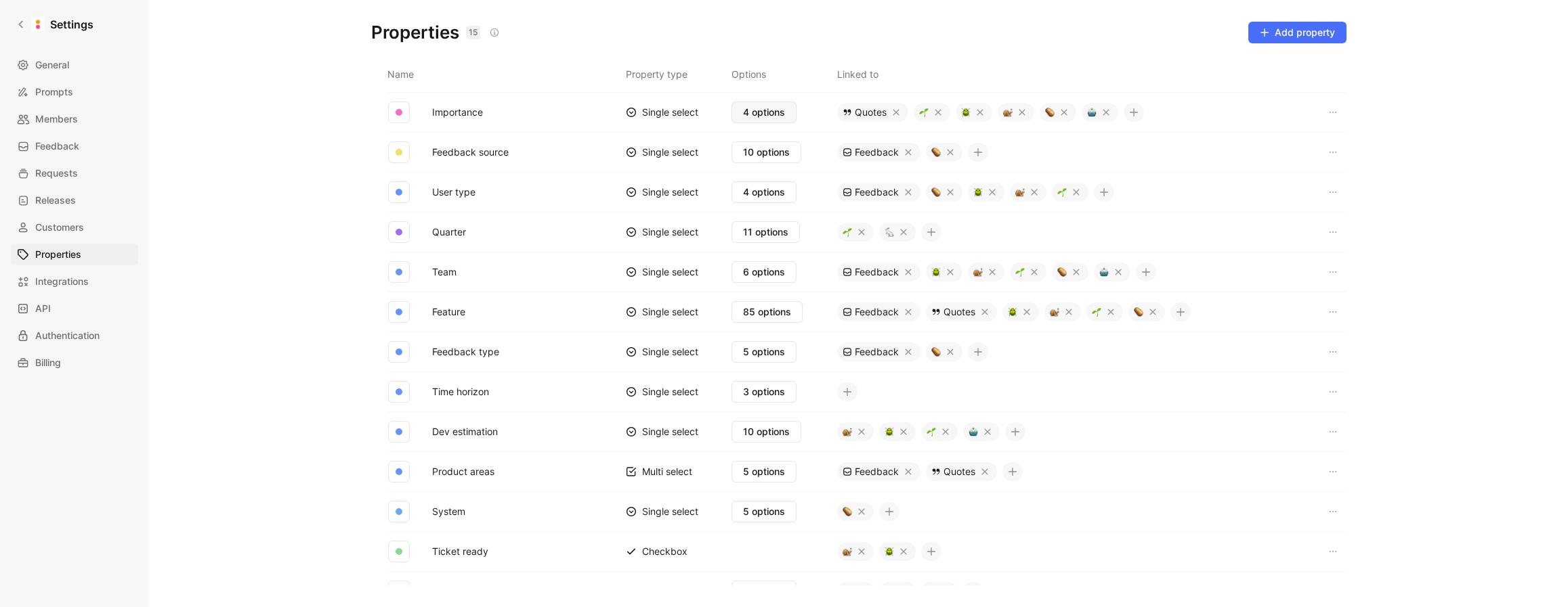
click at [744, 110] on span "4 options" at bounding box center [763, 112] width 42 height 16
click at [756, 157] on span "10 options" at bounding box center [766, 152] width 47 height 16
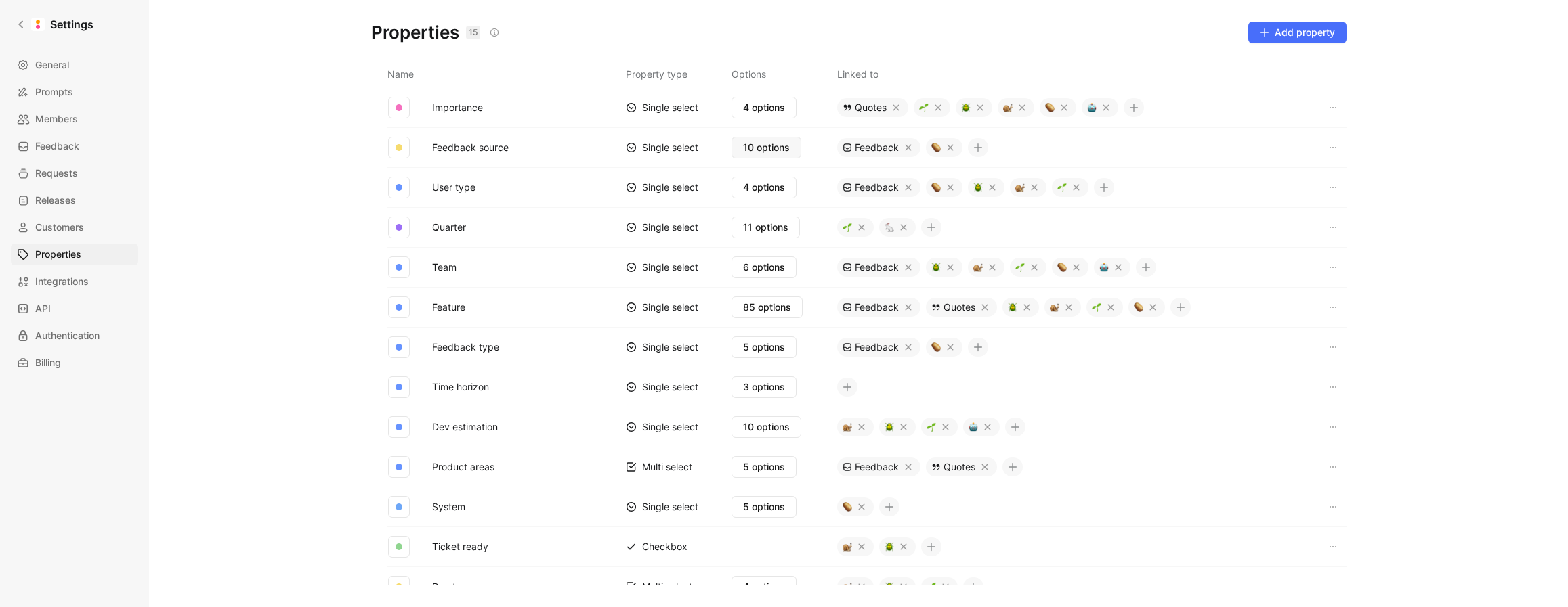
click at [750, 151] on span "10 options" at bounding box center [766, 147] width 47 height 16
click at [756, 187] on span "4 options" at bounding box center [763, 187] width 42 height 16
